Goal: Task Accomplishment & Management: Use online tool/utility

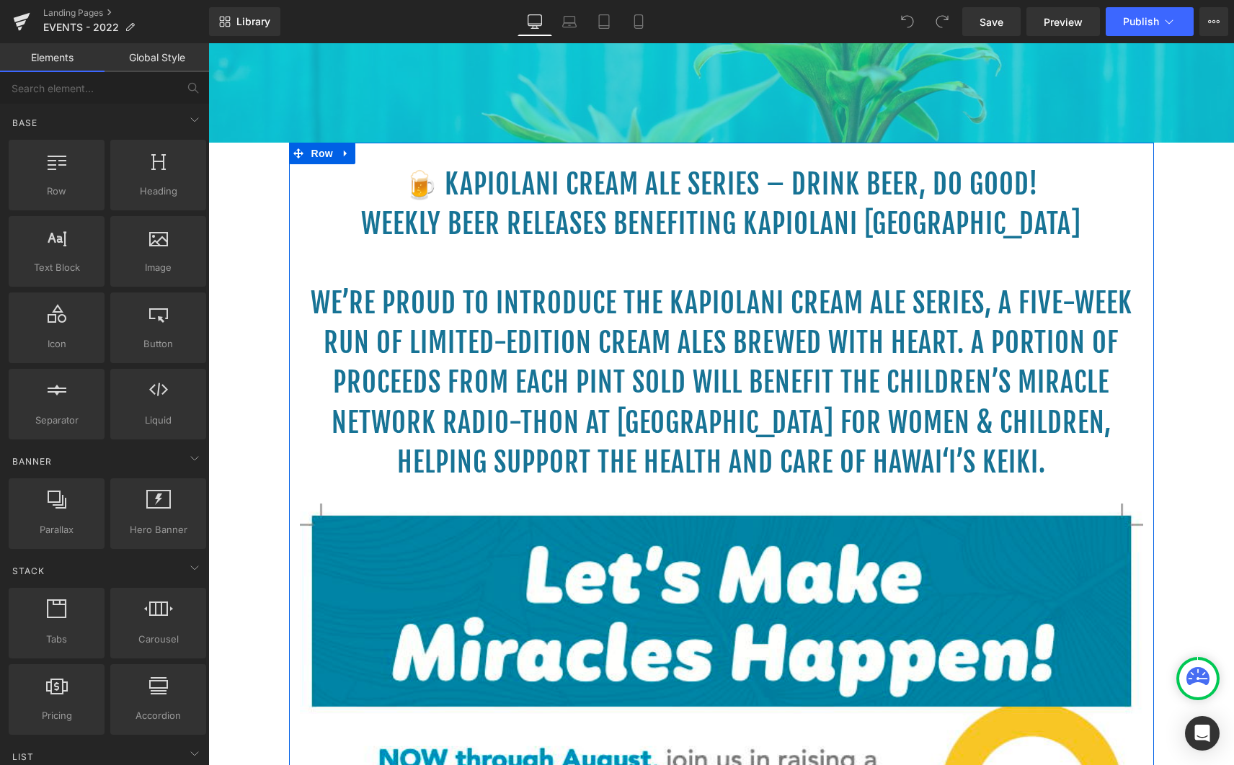
scroll to position [438, 0]
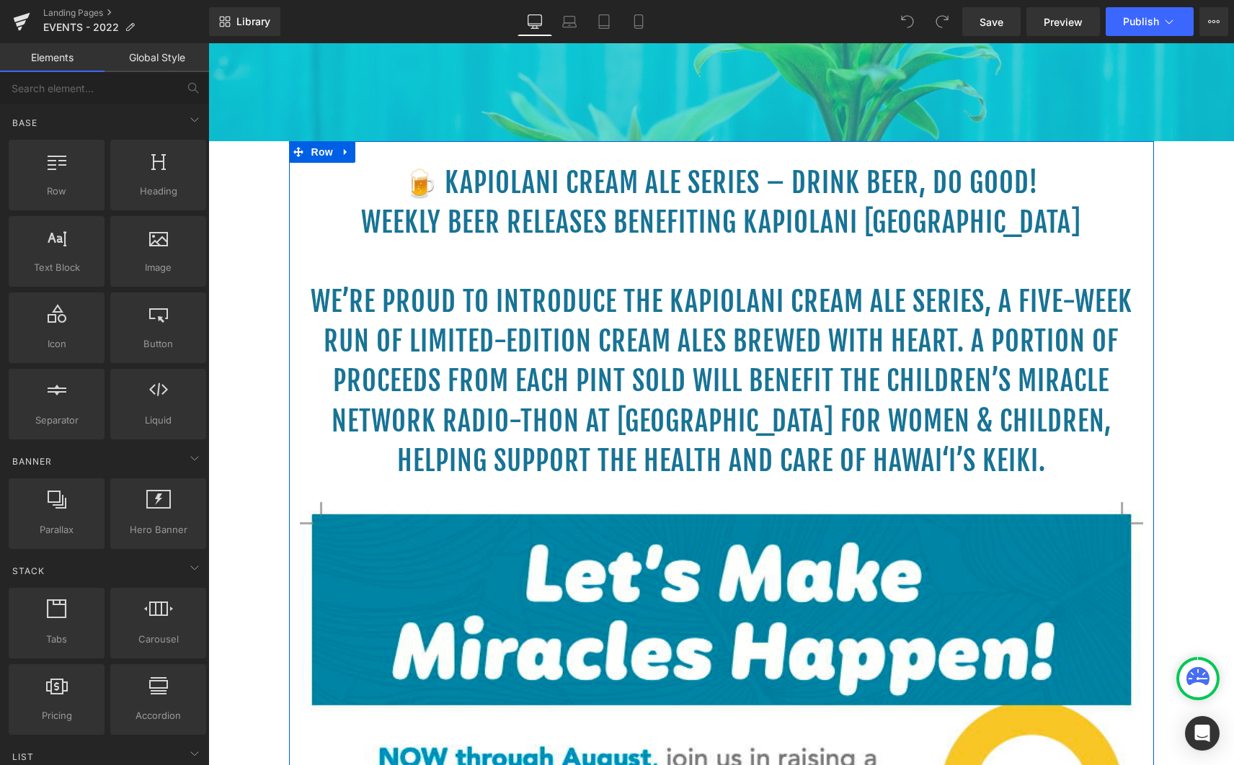
click at [641, 273] on h1 at bounding box center [721, 262] width 843 height 40
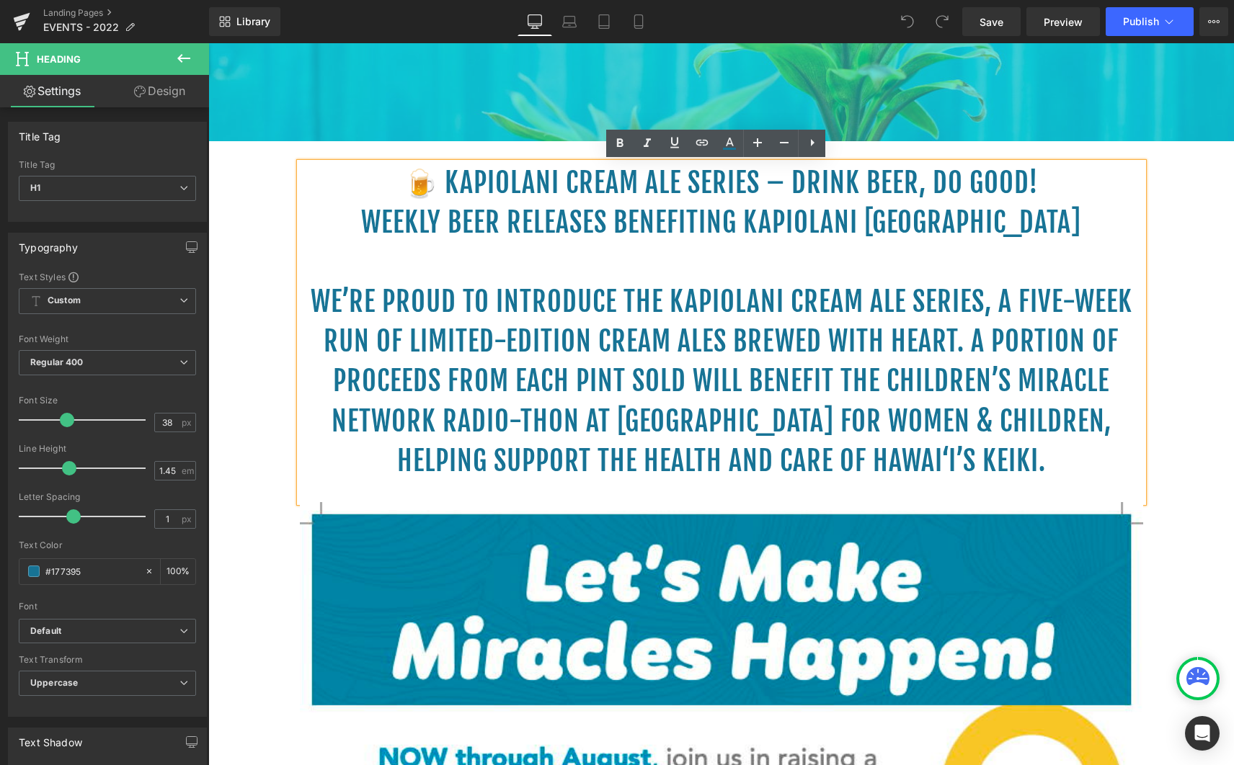
click at [853, 408] on h1 "We’re proud to introduce the Kapiolani Cream Ale Series, a five-week run of lim…" at bounding box center [721, 381] width 843 height 198
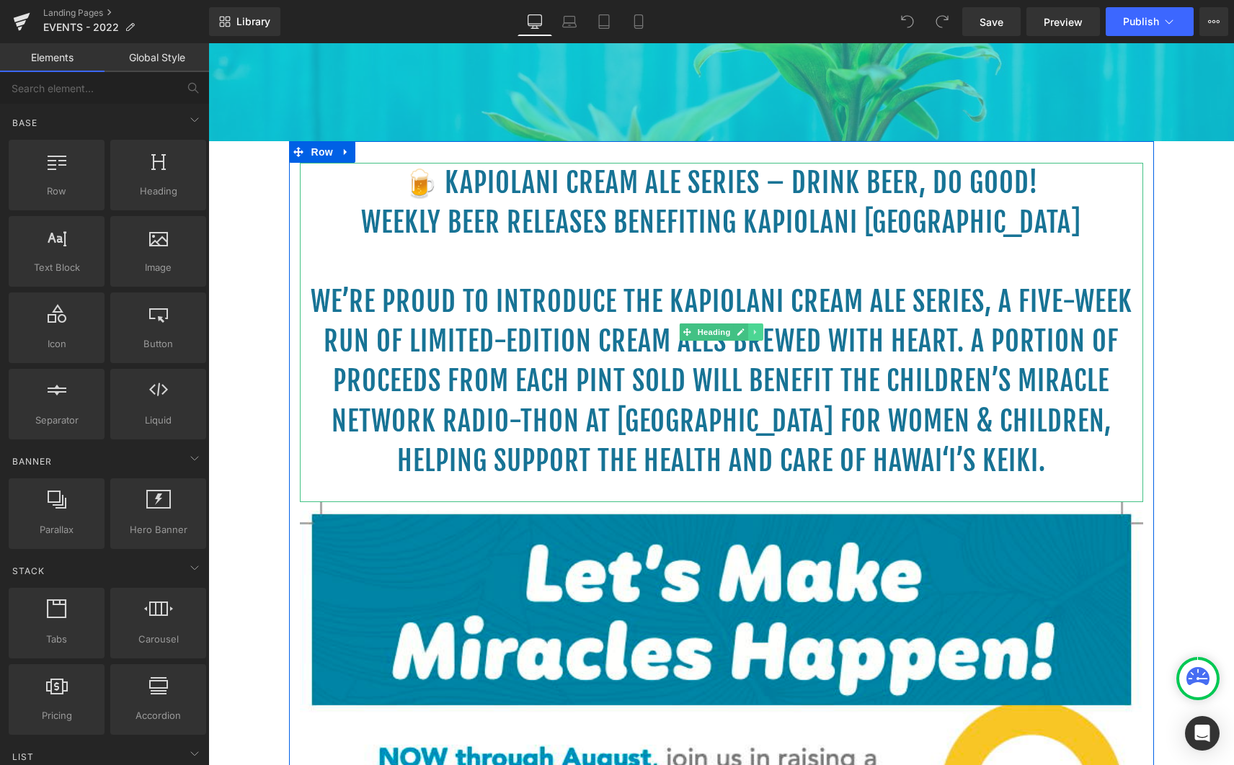
click at [753, 335] on icon at bounding box center [756, 332] width 8 height 9
click at [759, 333] on icon at bounding box center [763, 333] width 8 height 8
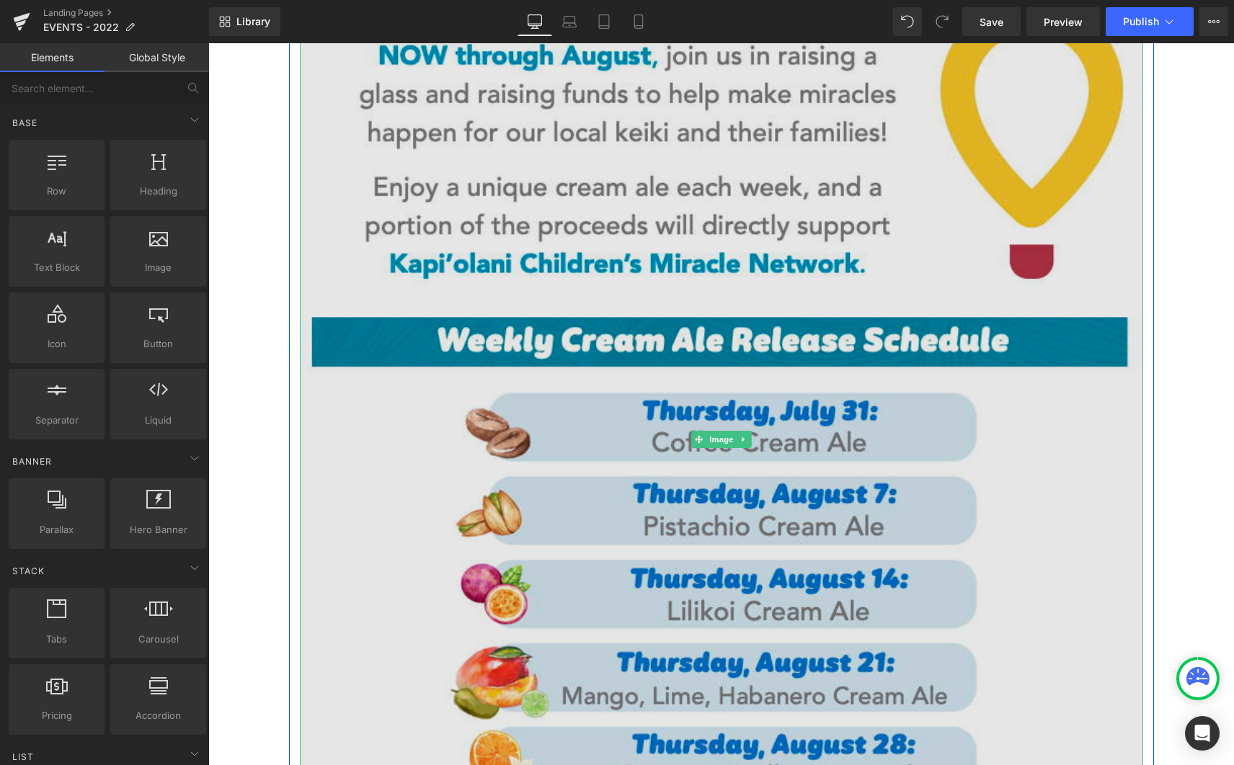
scroll to position [814, 0]
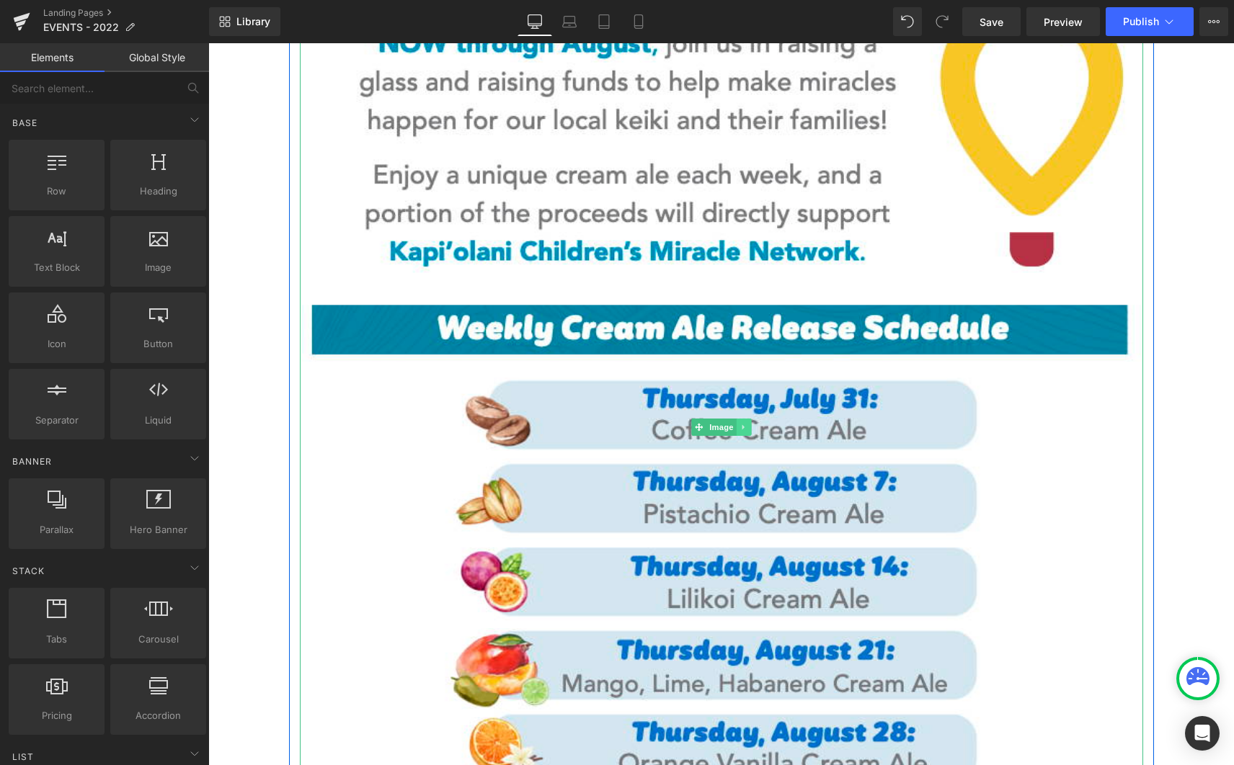
click at [739, 430] on icon at bounding box center [743, 427] width 8 height 9
click at [747, 427] on icon at bounding box center [751, 427] width 8 height 9
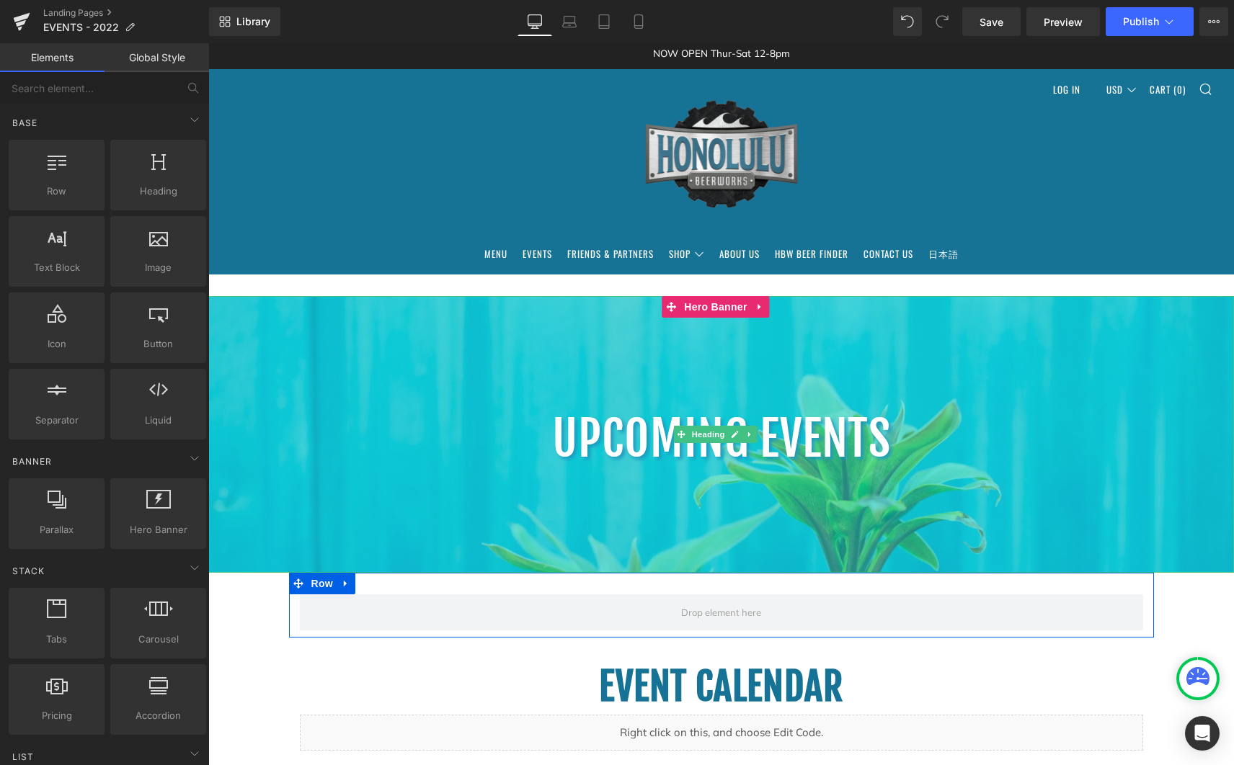
scroll to position [0, 0]
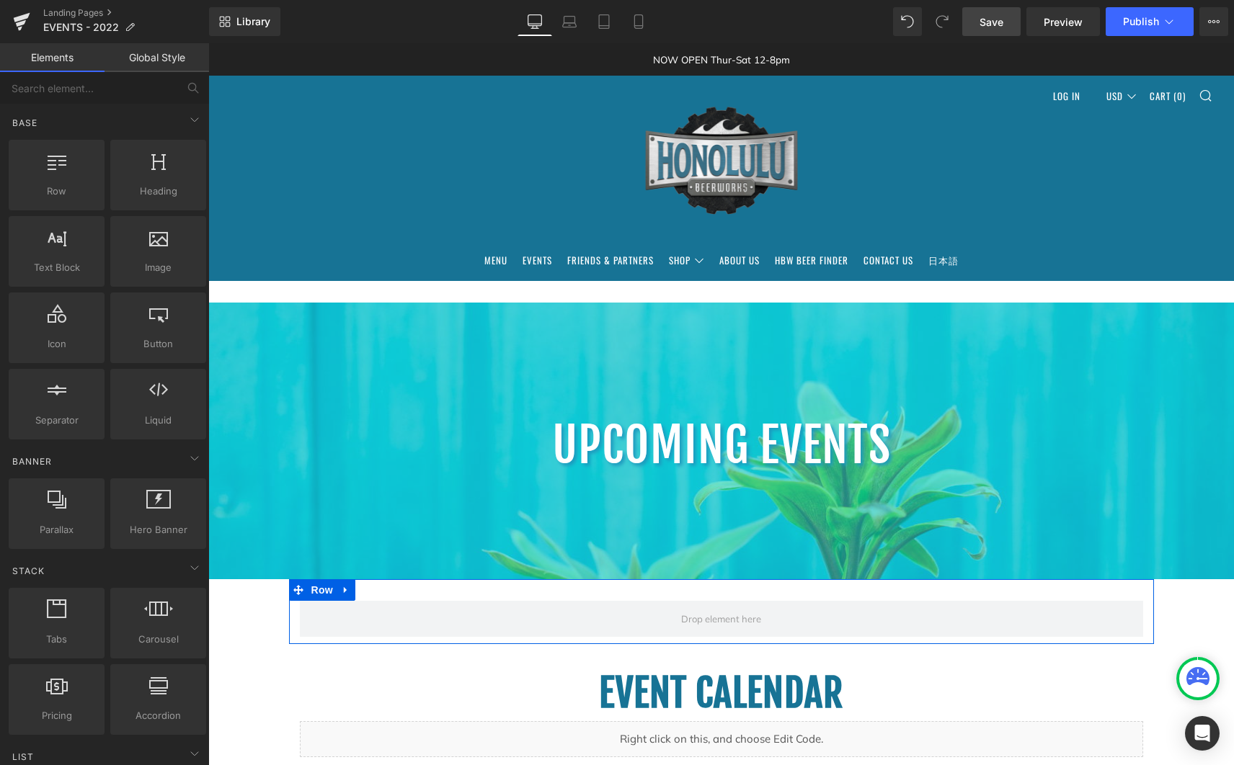
click at [1000, 31] on link "Save" at bounding box center [991, 21] width 58 height 29
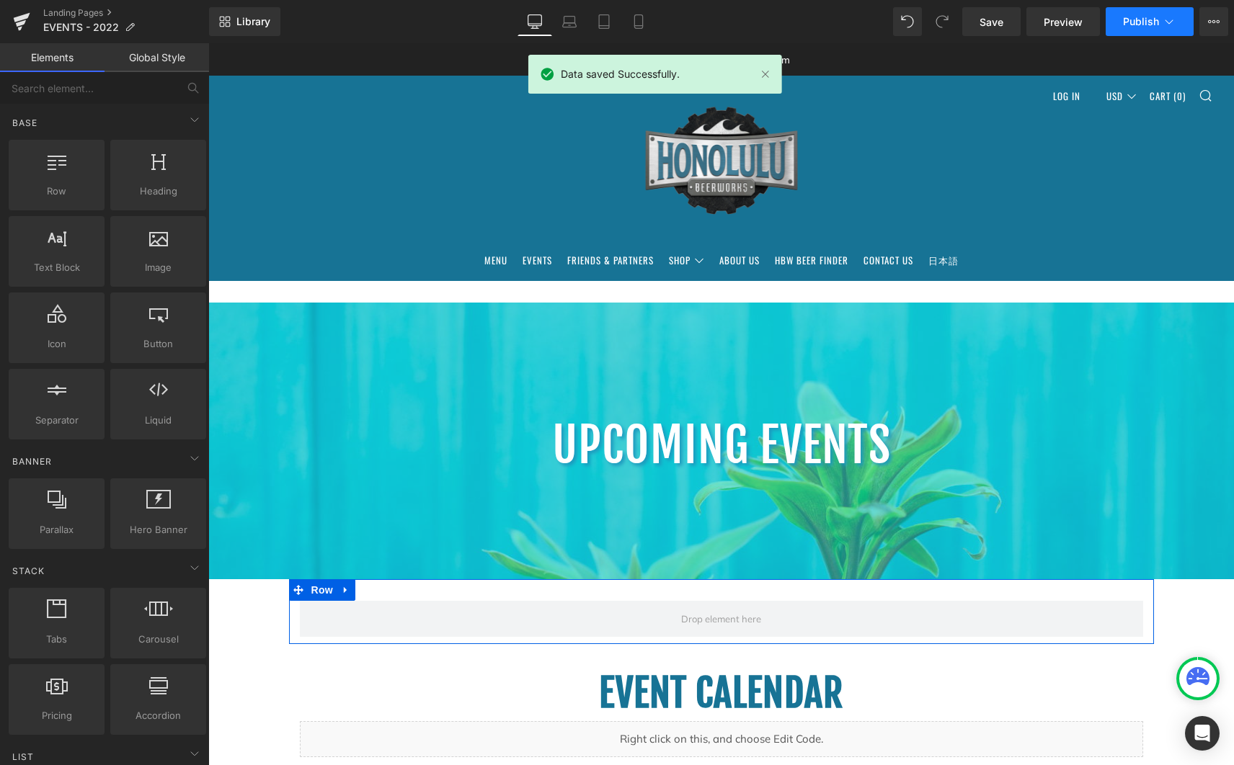
click at [1121, 23] on button "Publish" at bounding box center [1150, 21] width 88 height 29
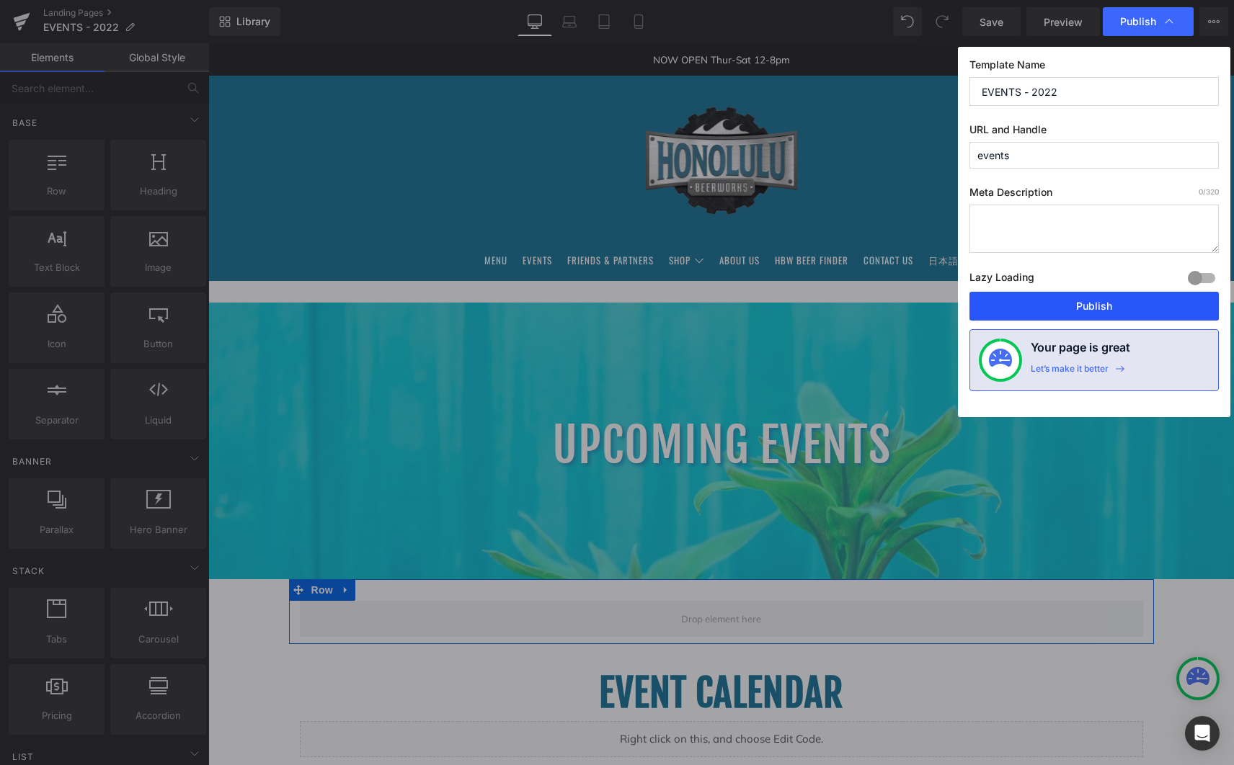
click at [1059, 299] on button "Publish" at bounding box center [1093, 306] width 249 height 29
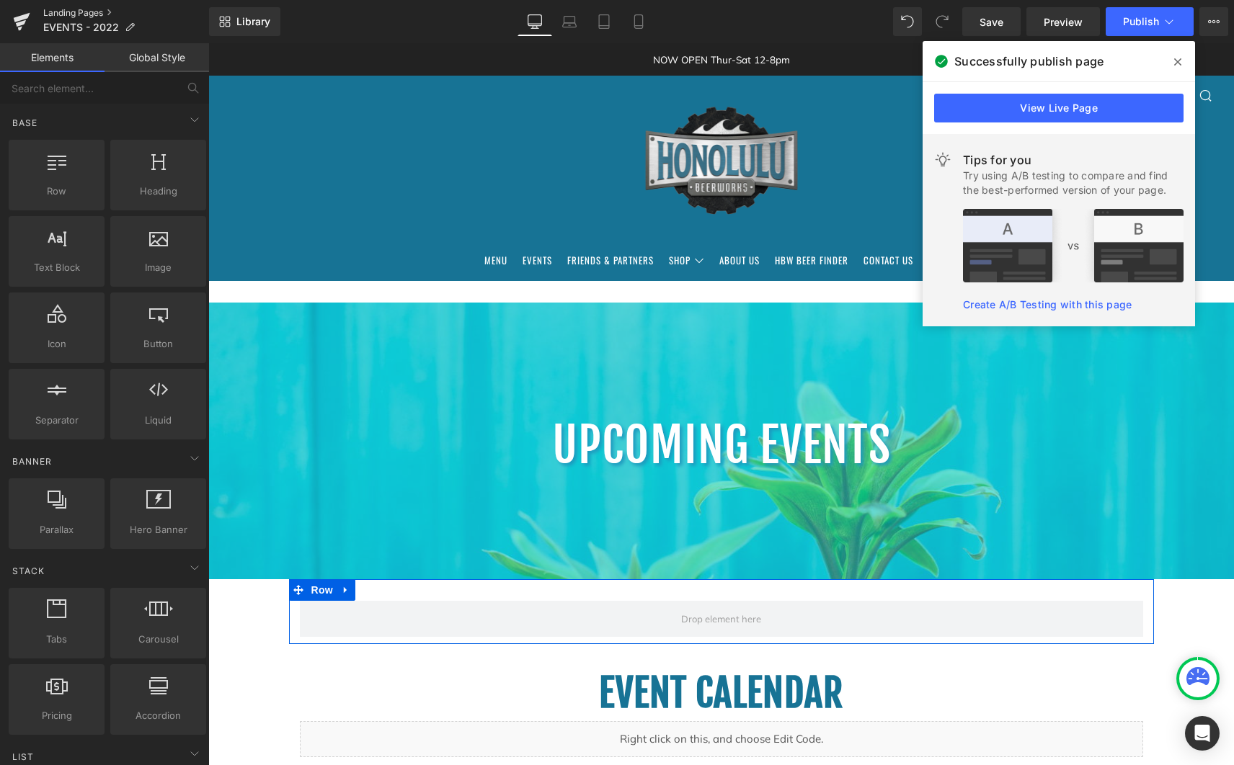
click at [81, 12] on link "Landing Pages" at bounding box center [126, 13] width 166 height 12
